Goal: Information Seeking & Learning: Learn about a topic

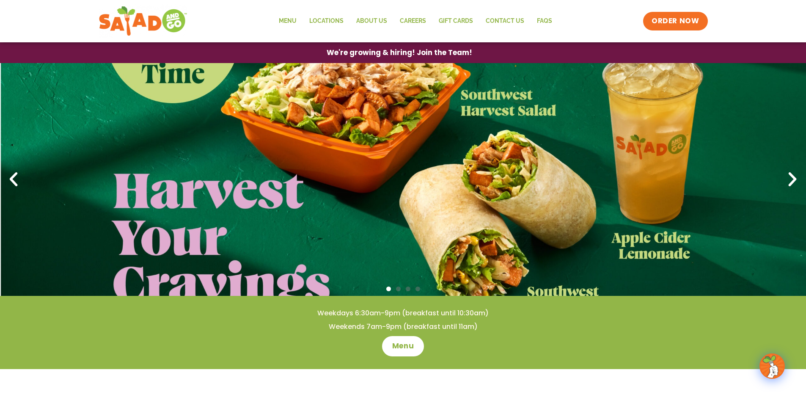
scroll to position [127, 0]
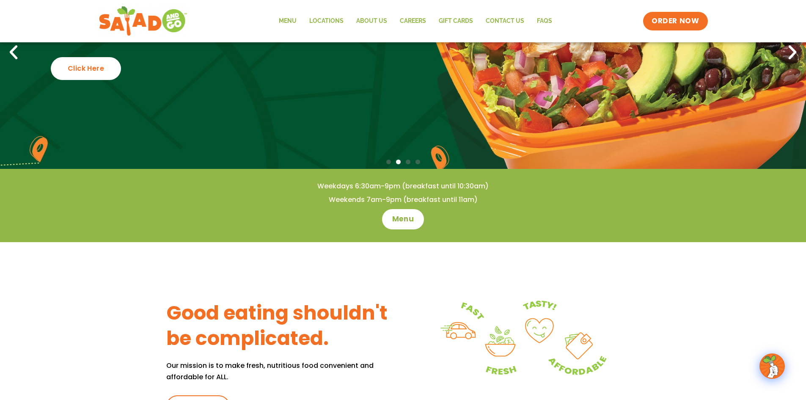
click at [6, 52] on icon "Previous slide" at bounding box center [13, 52] width 19 height 19
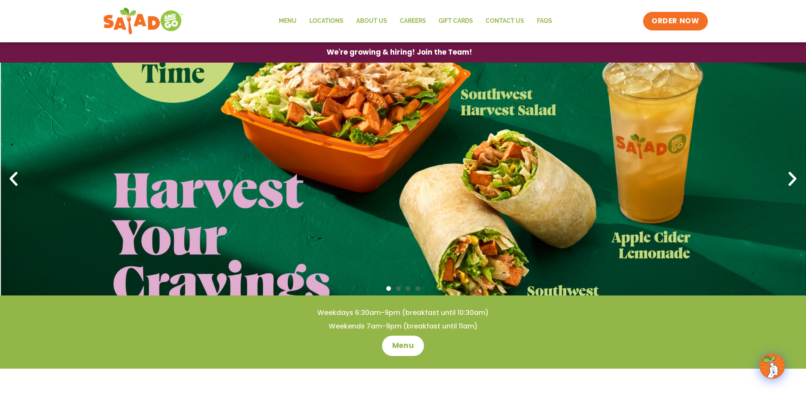
scroll to position [0, 0]
click at [295, 15] on link "Menu" at bounding box center [288, 20] width 30 height 19
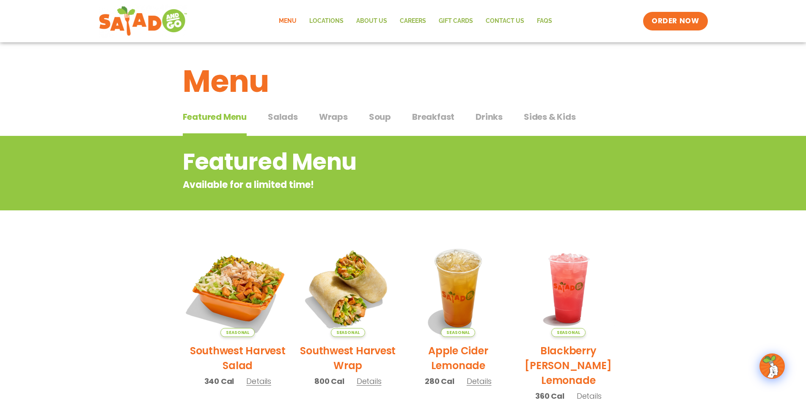
click at [222, 281] on img at bounding box center [237, 288] width 115 height 115
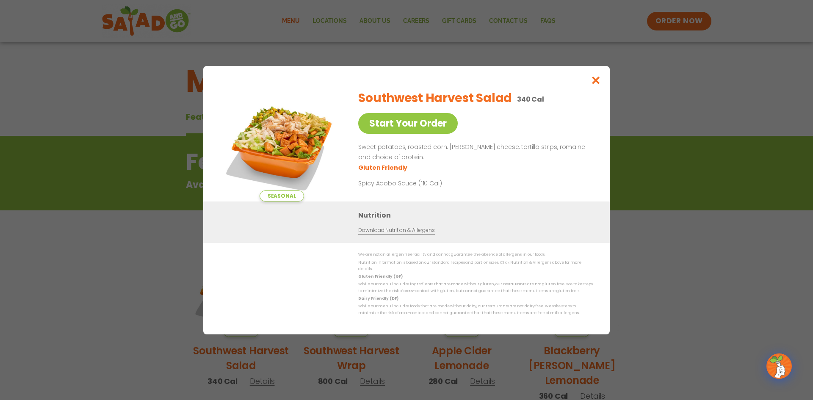
click at [280, 121] on img at bounding box center [281, 142] width 118 height 118
click at [292, 153] on img at bounding box center [281, 142] width 118 height 118
click at [595, 82] on icon "Close modal" at bounding box center [595, 80] width 11 height 9
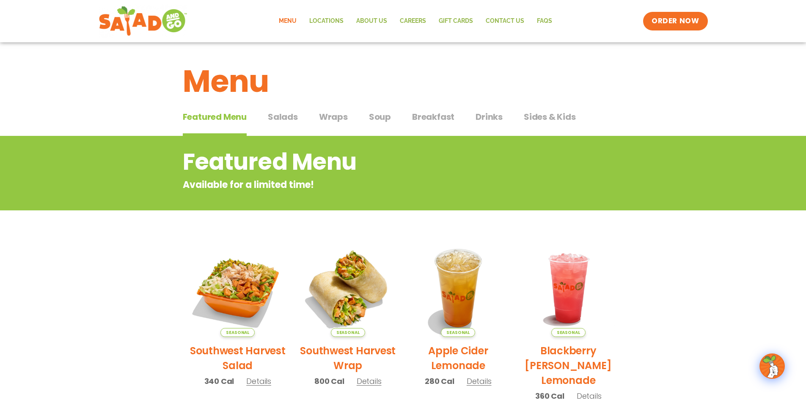
click at [288, 113] on span "Salads" at bounding box center [283, 116] width 30 height 13
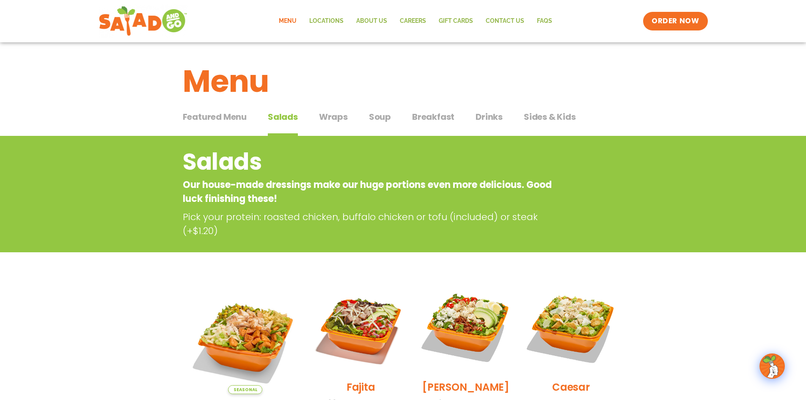
click at [339, 117] on span "Wraps" at bounding box center [333, 116] width 29 height 13
